Goal: Task Accomplishment & Management: Manage account settings

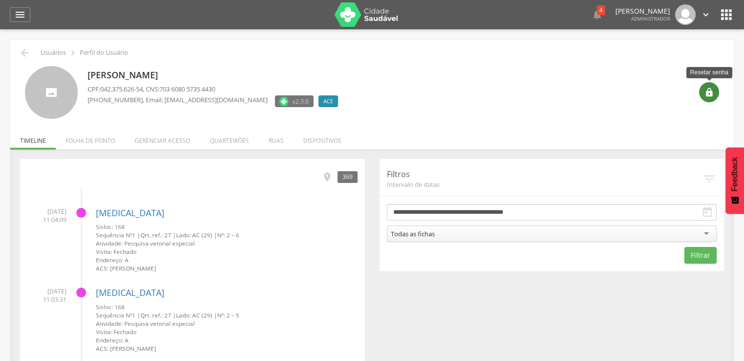
click at [708, 91] on icon "" at bounding box center [710, 93] width 10 height 10
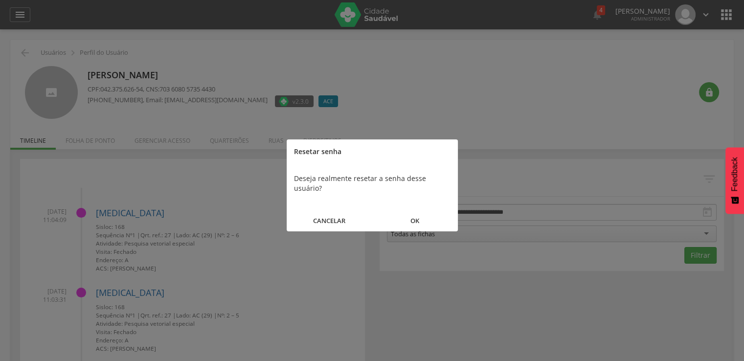
click at [418, 210] on button "OK" at bounding box center [415, 220] width 86 height 21
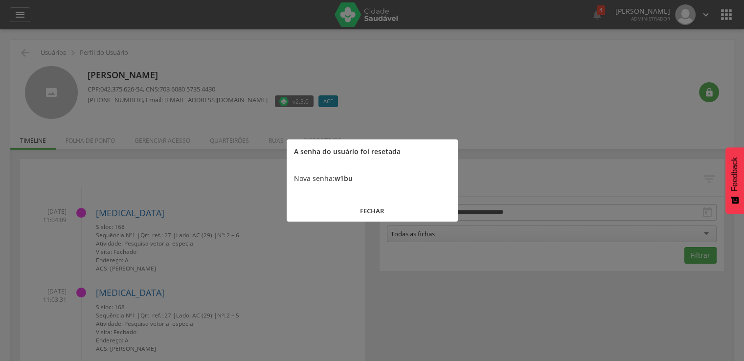
click at [354, 180] on div "Nova senha: w1bu" at bounding box center [372, 178] width 171 height 29
click at [347, 179] on b "w1bu" at bounding box center [344, 178] width 18 height 9
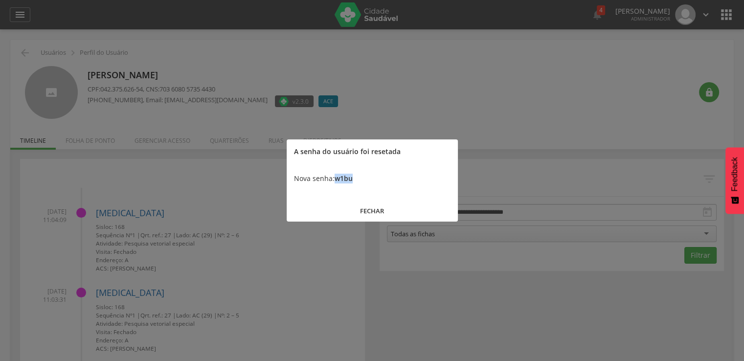
copy b "w1bu"
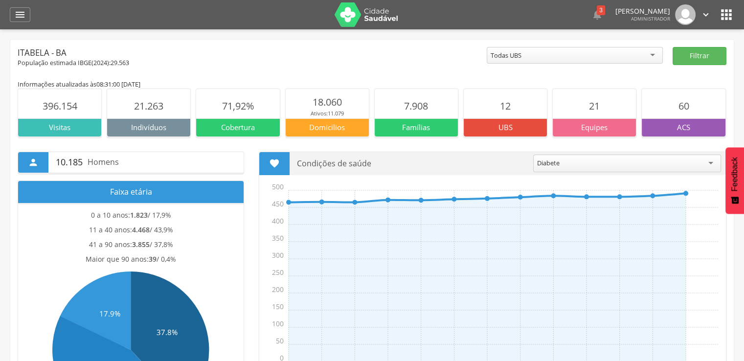
click at [721, 17] on icon "" at bounding box center [727, 15] width 16 height 16
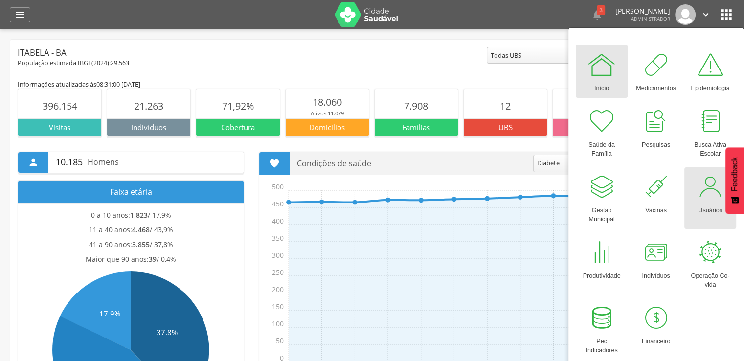
click at [695, 192] on link "Usuários" at bounding box center [711, 198] width 52 height 62
